Goal: Task Accomplishment & Management: Complete application form

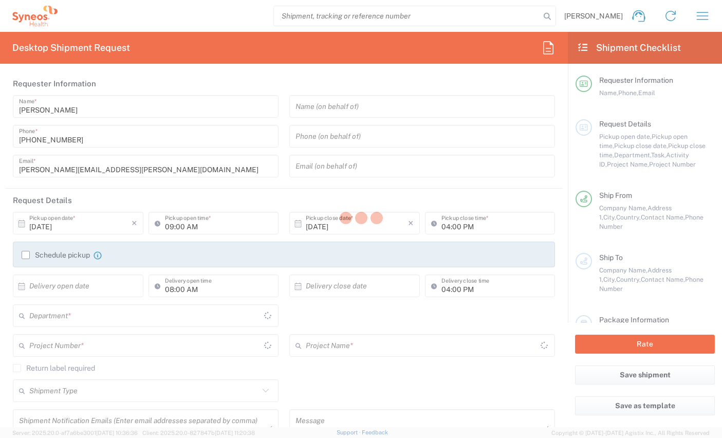
type input "Comunidad de Madrid"
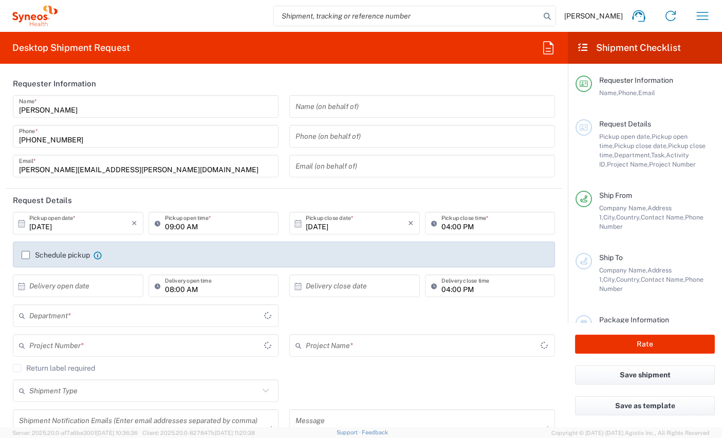
type input "8350"
type input "Spain"
type input "Syneos Health Clinical [GEOGRAPHIC_DATA]"
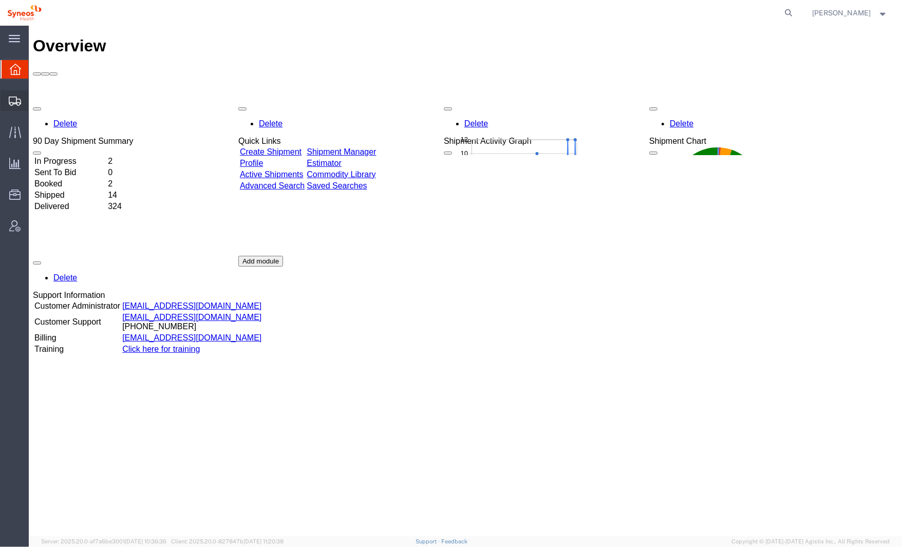
click at [15, 105] on icon at bounding box center [15, 101] width 12 height 9
